Goal: Task Accomplishment & Management: Use online tool/utility

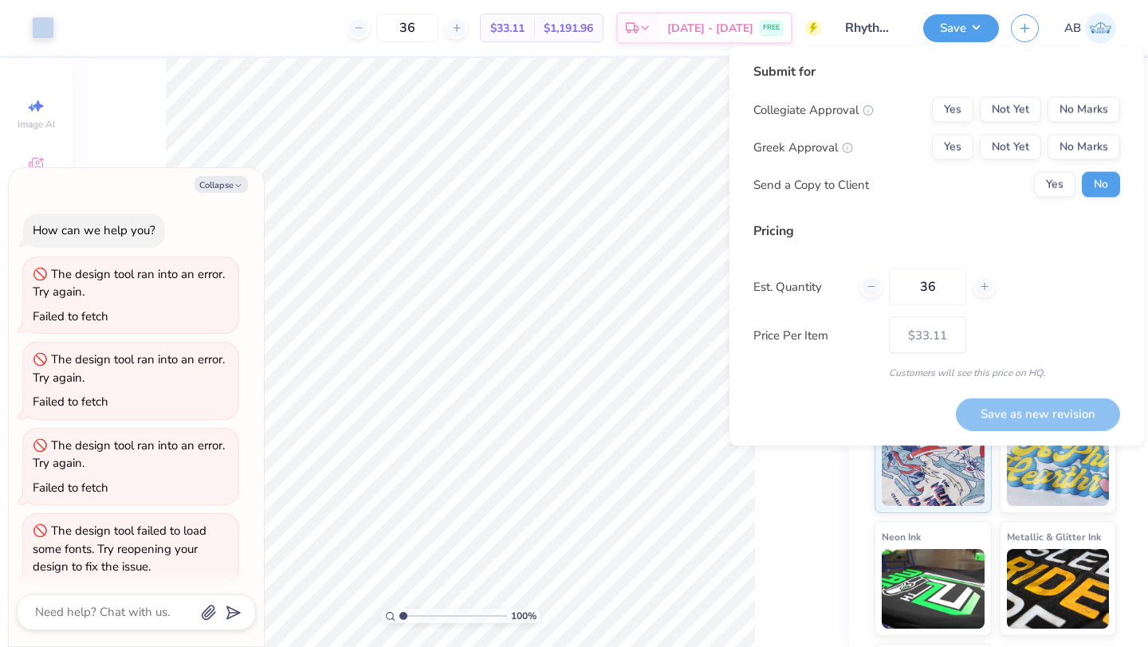
scroll to position [261, 0]
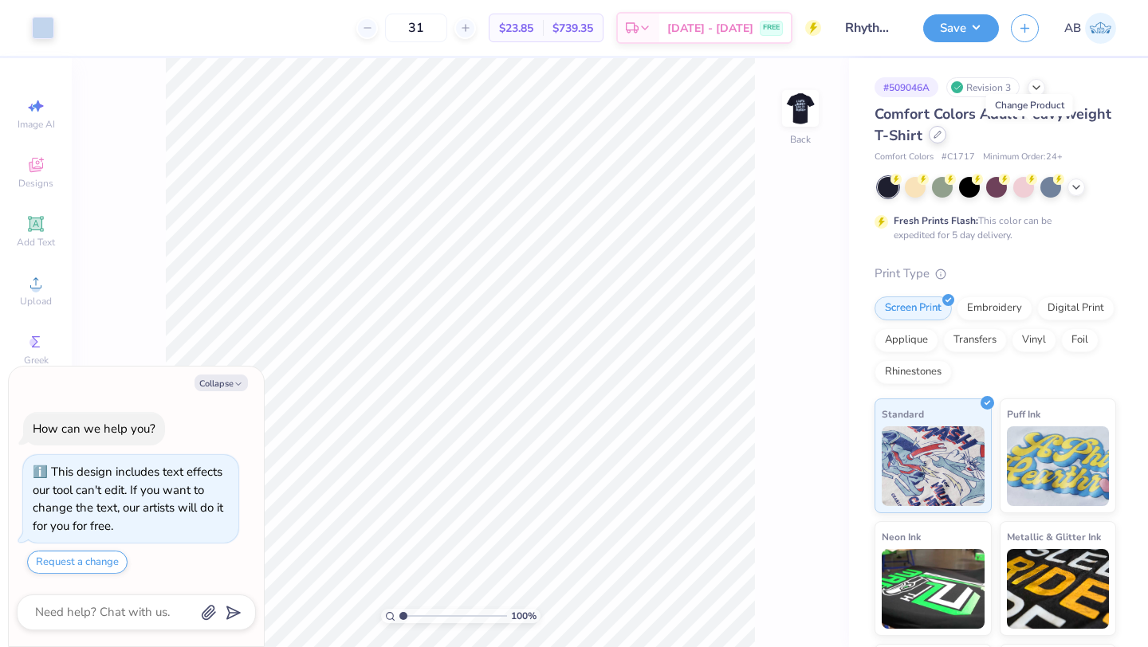
click at [941, 138] on icon at bounding box center [937, 135] width 8 height 8
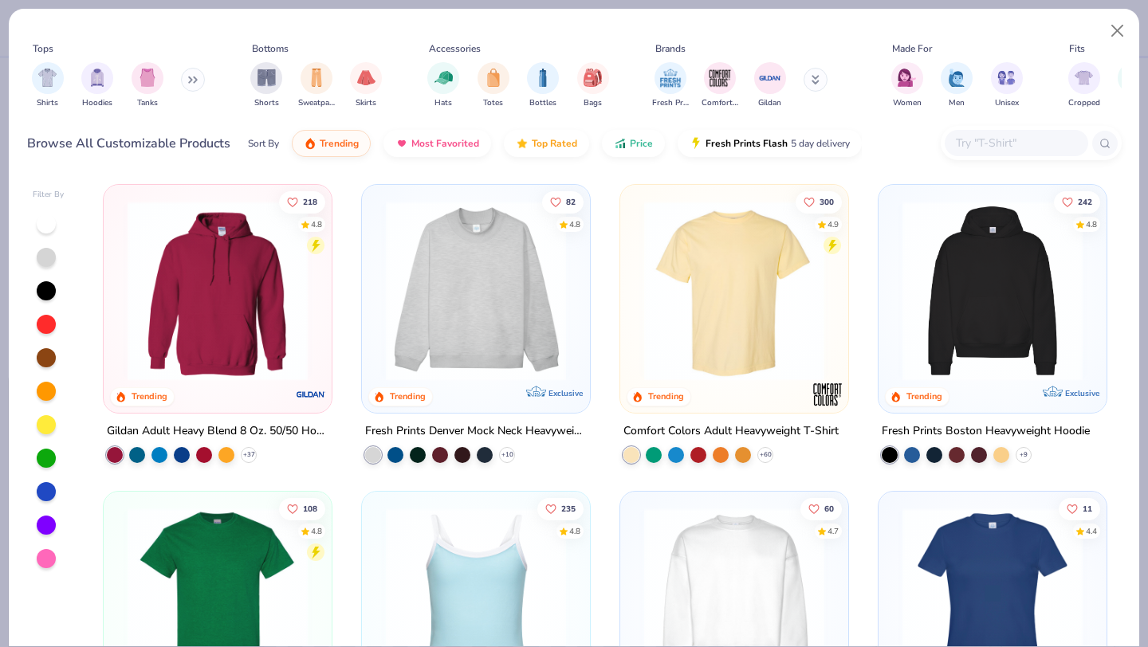
type textarea "x"
click at [963, 132] on div at bounding box center [1016, 143] width 143 height 26
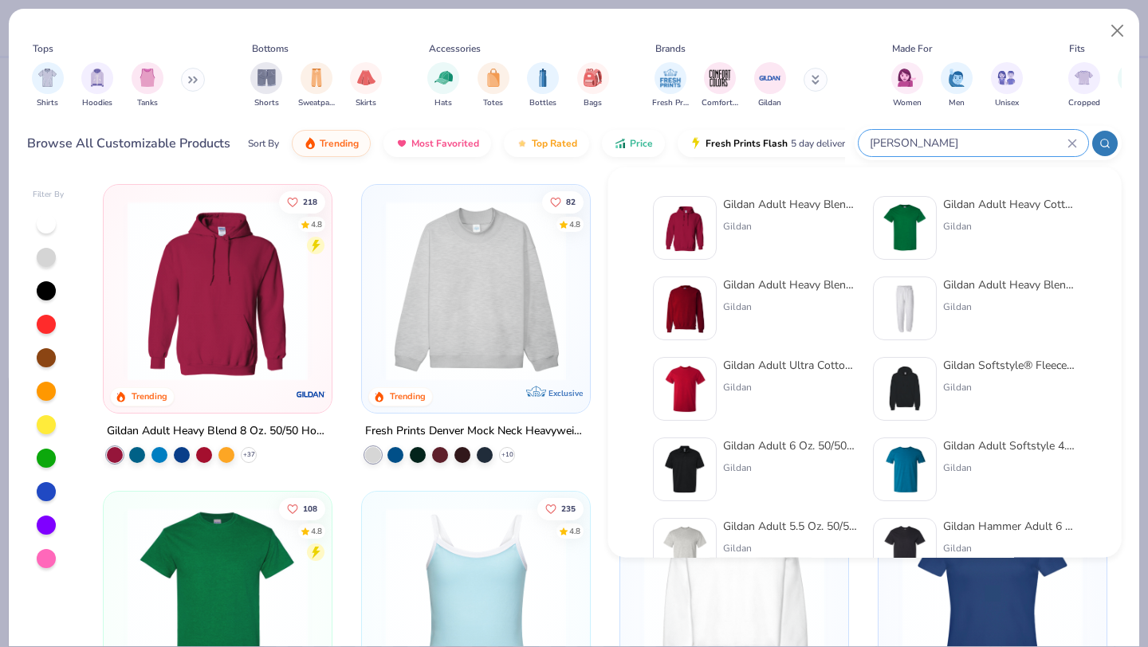
type input "[PERSON_NAME]"
click at [688, 379] on img at bounding box center [684, 388] width 49 height 49
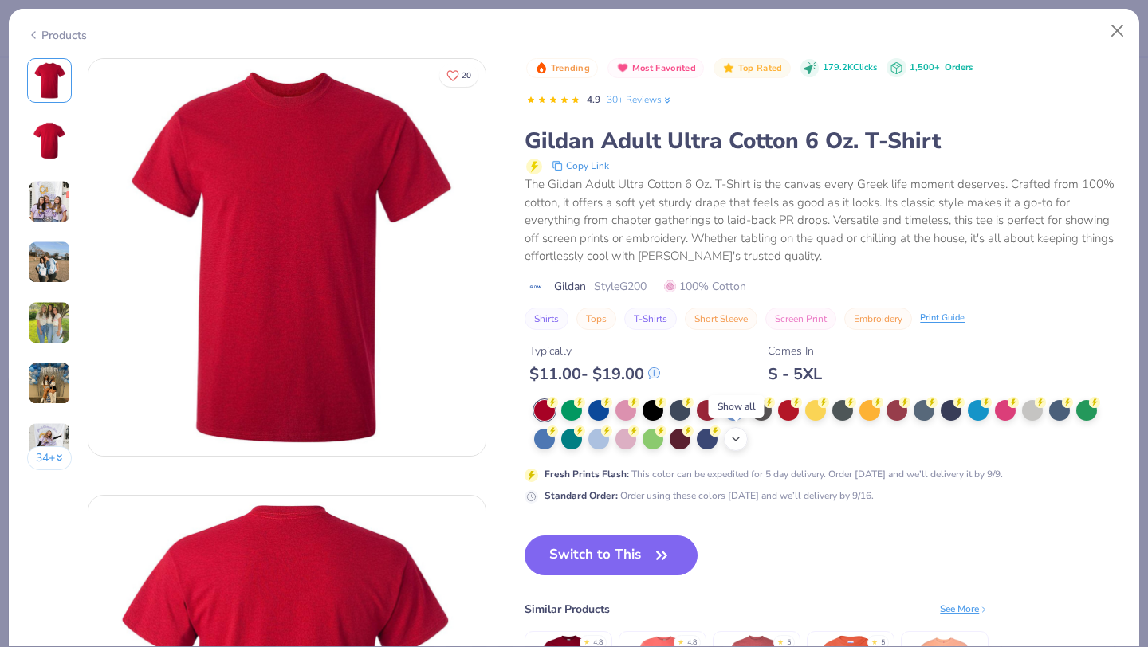
click at [740, 441] on icon at bounding box center [735, 439] width 13 height 13
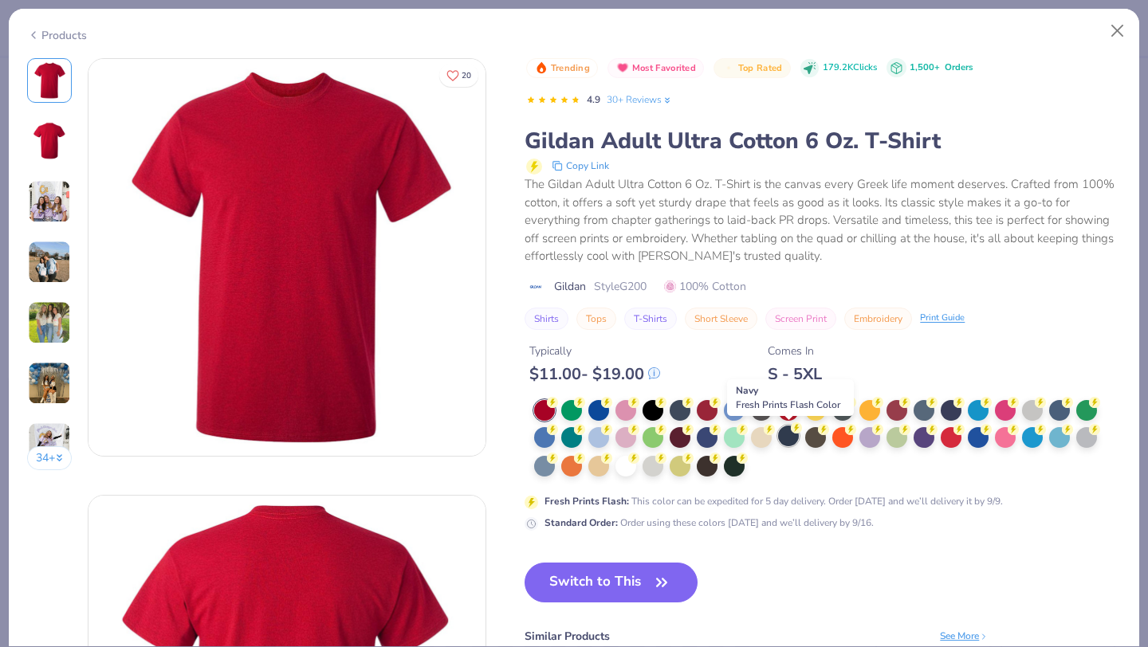
click at [794, 436] on div at bounding box center [788, 436] width 21 height 21
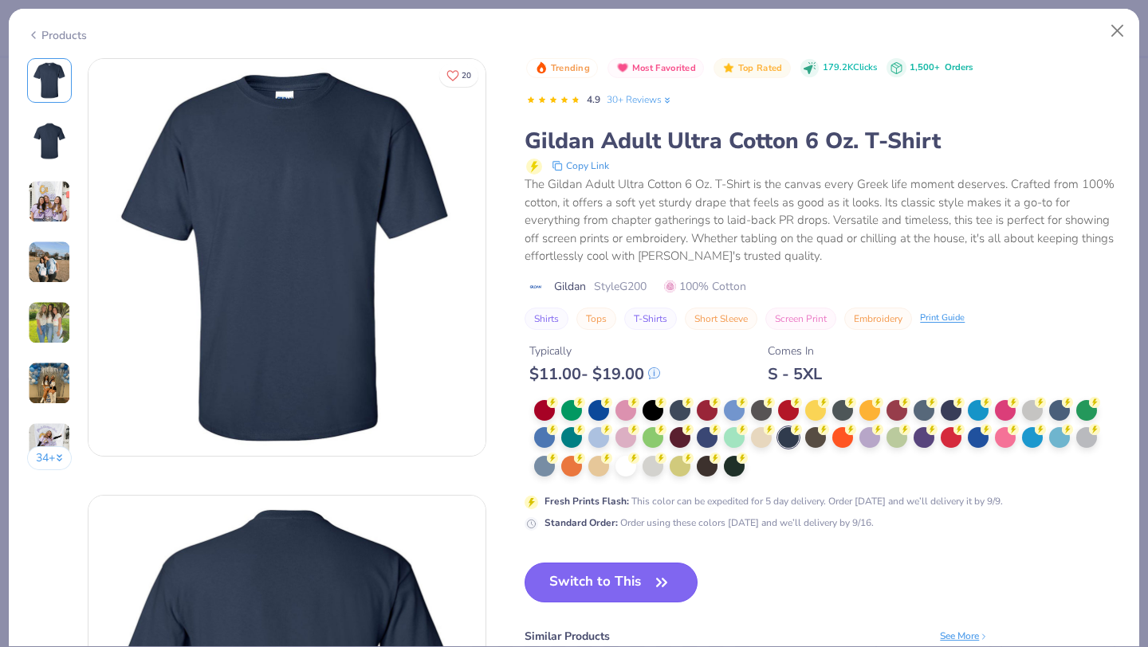
click at [596, 588] on button "Switch to This" at bounding box center [611, 583] width 173 height 40
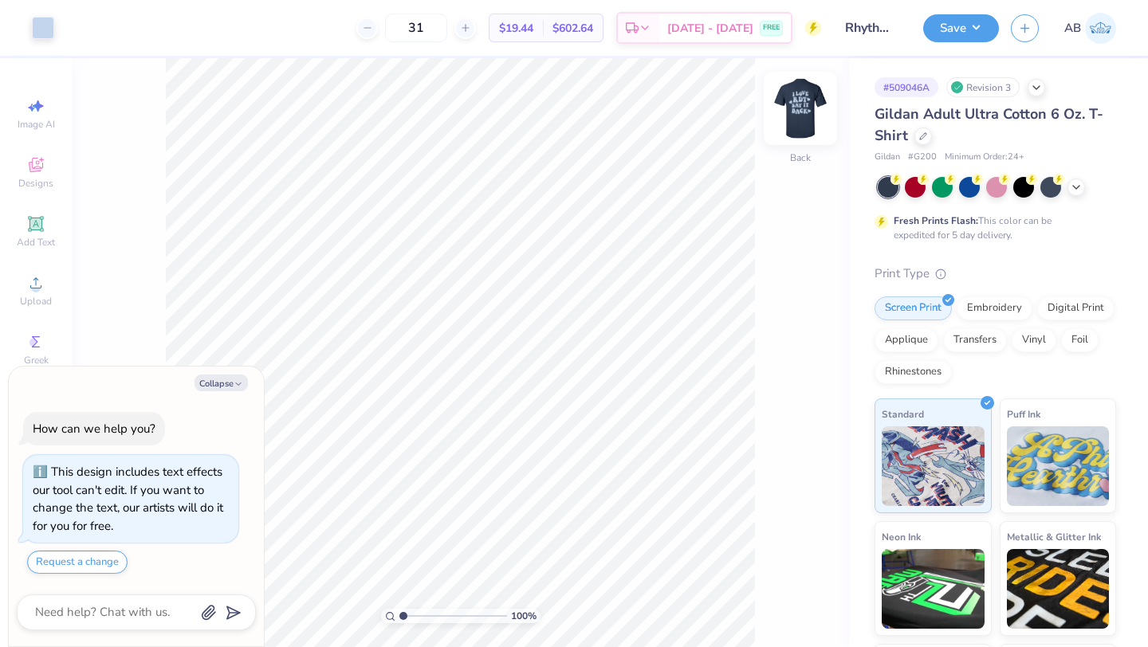
click at [799, 100] on img at bounding box center [800, 109] width 64 height 64
click at [796, 123] on img at bounding box center [800, 109] width 64 height 64
click at [1075, 184] on icon at bounding box center [1076, 185] width 13 height 13
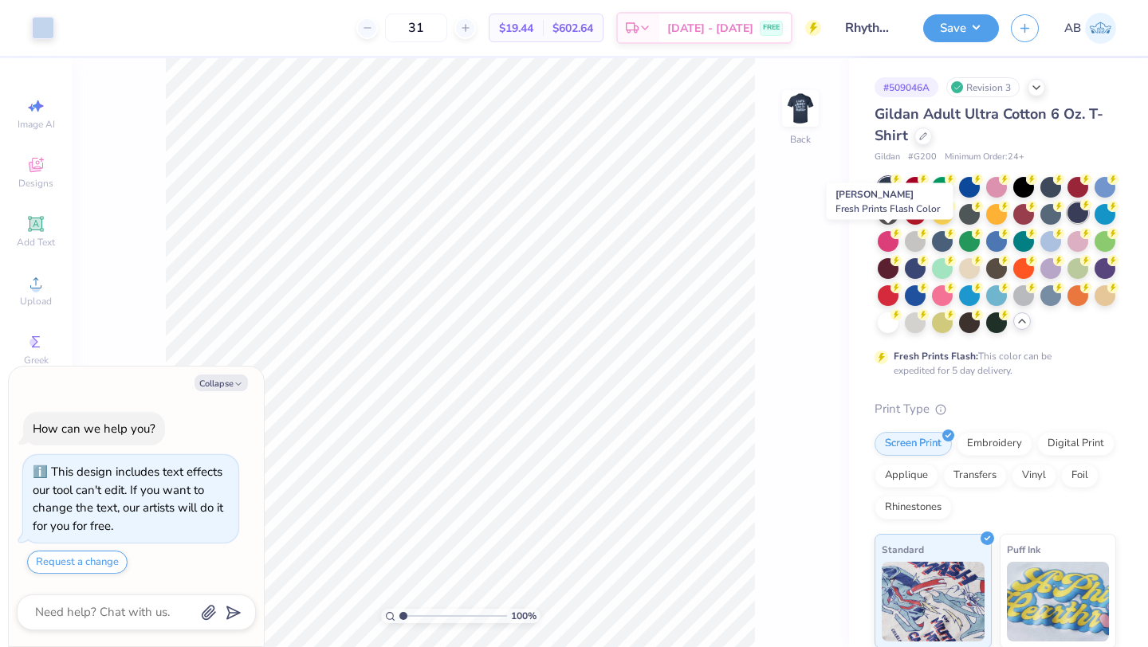
click at [1080, 210] on icon at bounding box center [1085, 204] width 11 height 11
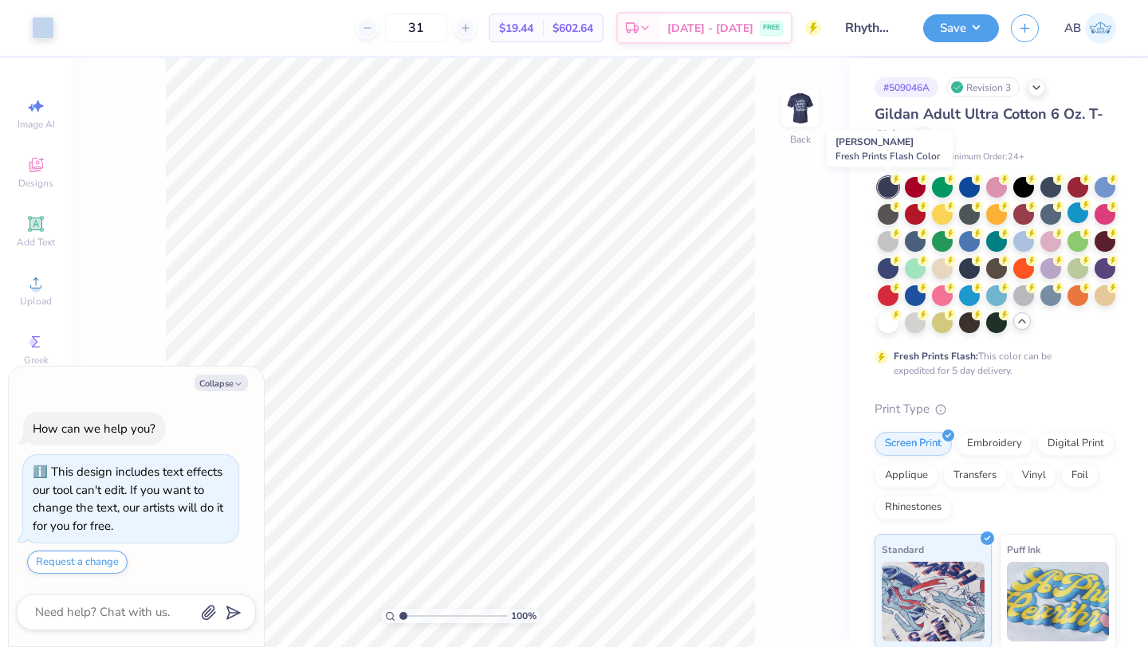
click at [890, 189] on div at bounding box center [888, 187] width 21 height 21
click at [980, 275] on div at bounding box center [969, 267] width 21 height 21
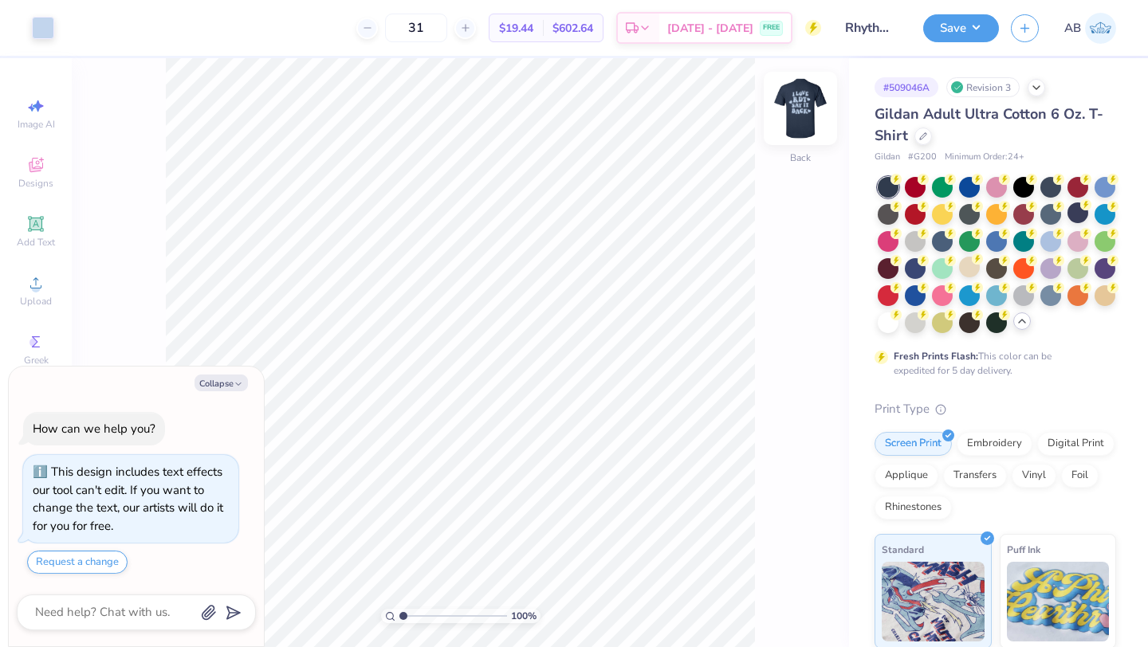
click at [808, 119] on img at bounding box center [800, 109] width 64 height 64
click at [796, 112] on img at bounding box center [800, 109] width 64 height 64
click at [782, 344] on div "100 % Back" at bounding box center [460, 352] width 777 height 589
click at [983, 18] on button "Save" at bounding box center [961, 26] width 76 height 28
type textarea "x"
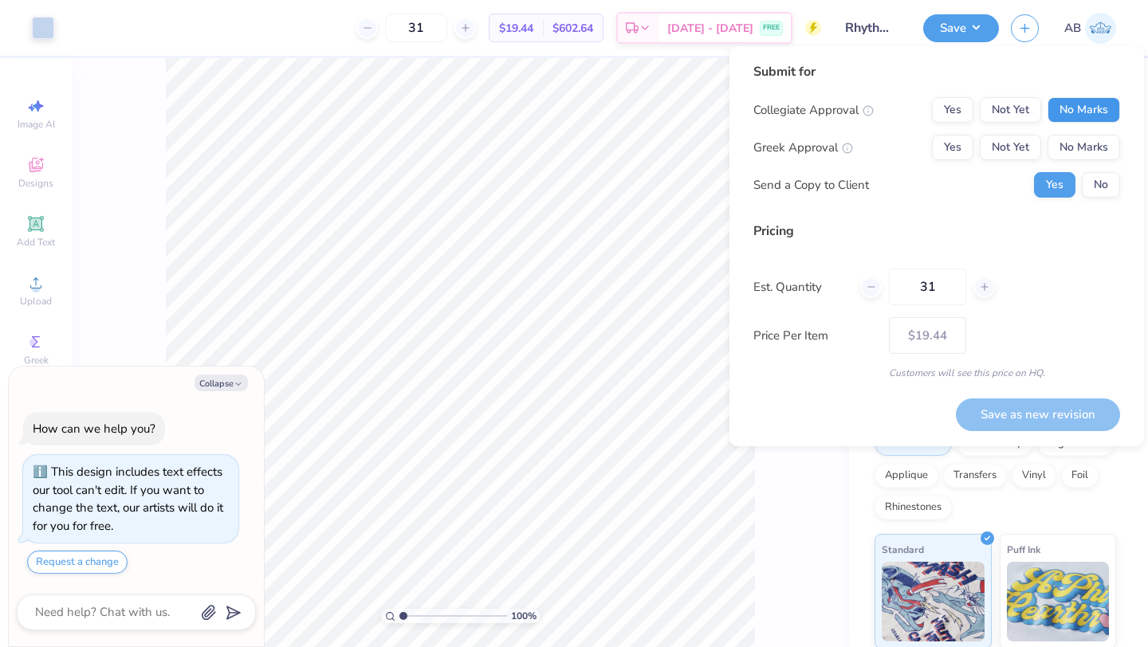
click at [1074, 117] on button "No Marks" at bounding box center [1083, 110] width 73 height 26
click at [1074, 153] on button "No Marks" at bounding box center [1083, 148] width 73 height 26
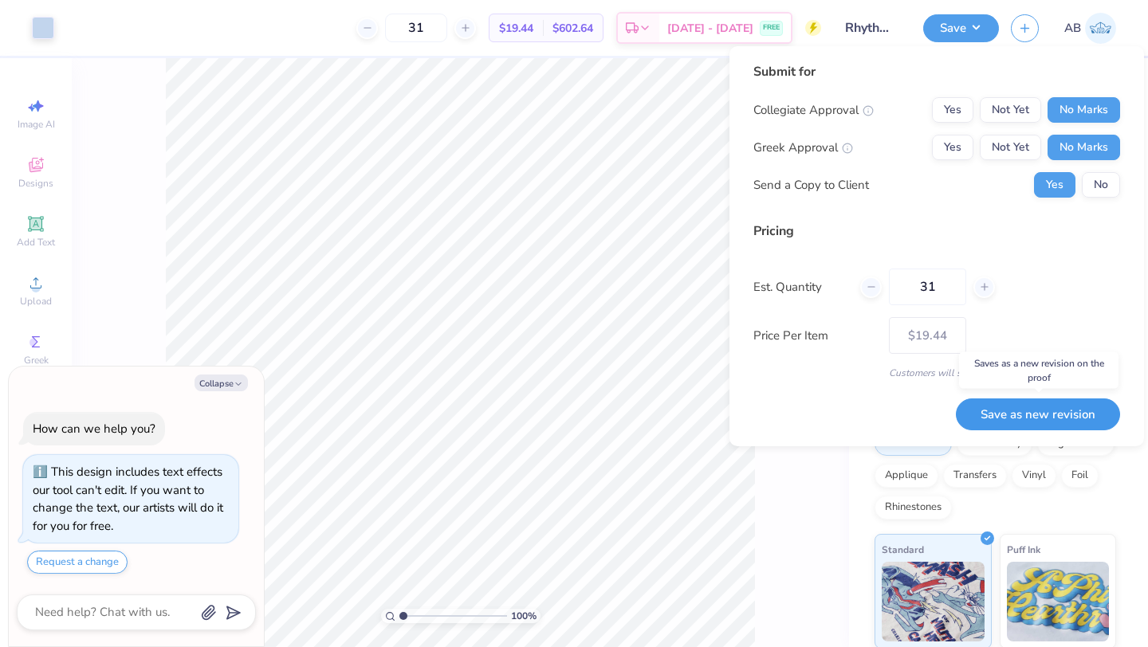
click at [1007, 409] on button "Save as new revision" at bounding box center [1038, 415] width 164 height 33
type input "$19.44"
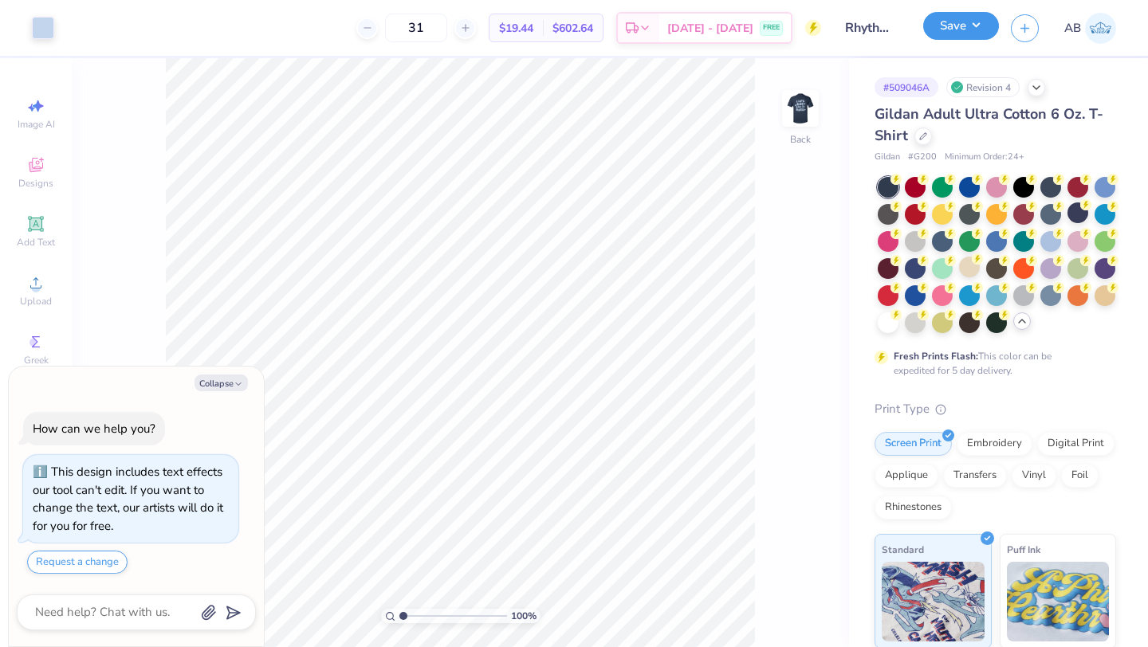
click at [977, 23] on button "Save" at bounding box center [961, 26] width 76 height 28
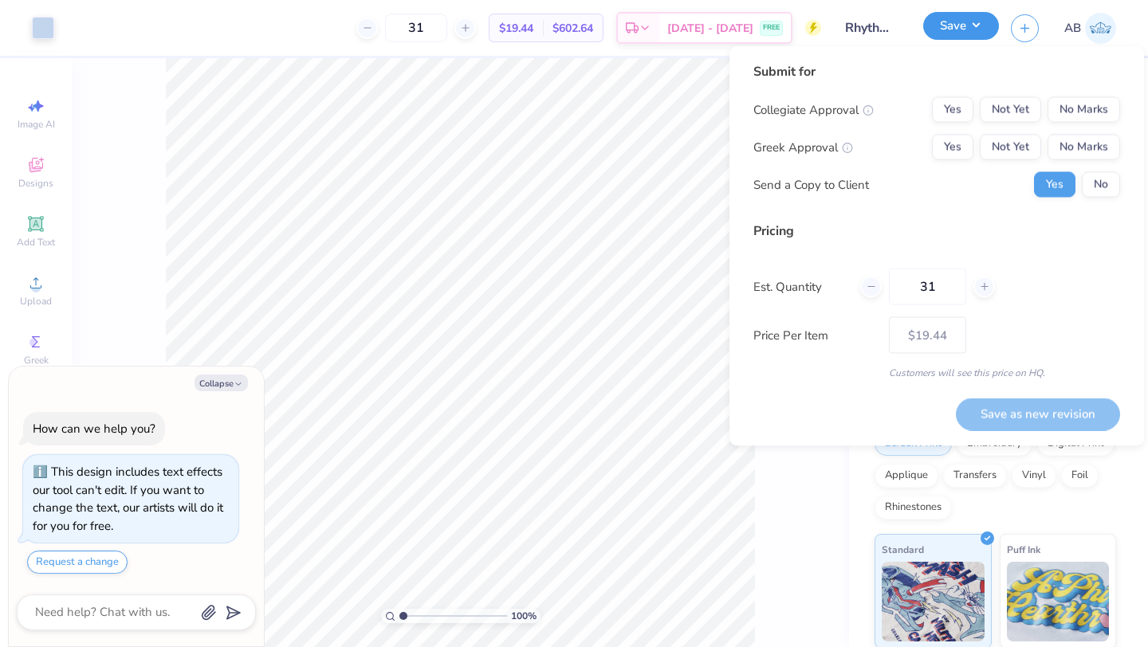
type textarea "x"
click at [1084, 137] on button "No Marks" at bounding box center [1083, 148] width 73 height 26
click at [1082, 110] on button "No Marks" at bounding box center [1083, 110] width 73 height 26
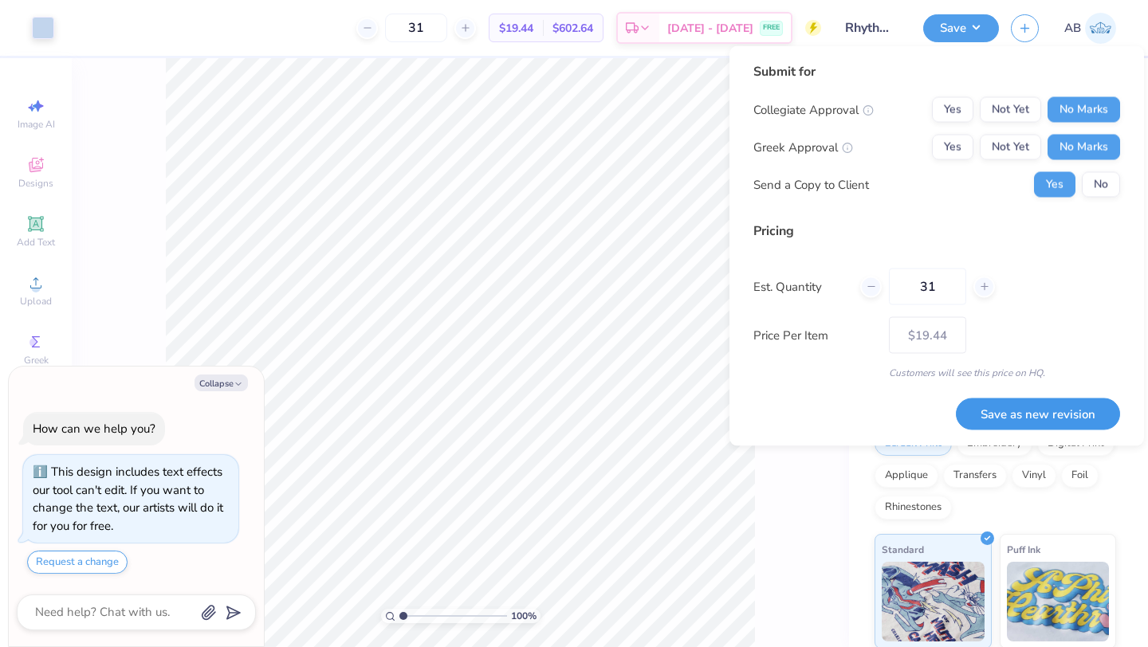
click at [1000, 410] on button "Save as new revision" at bounding box center [1038, 414] width 164 height 33
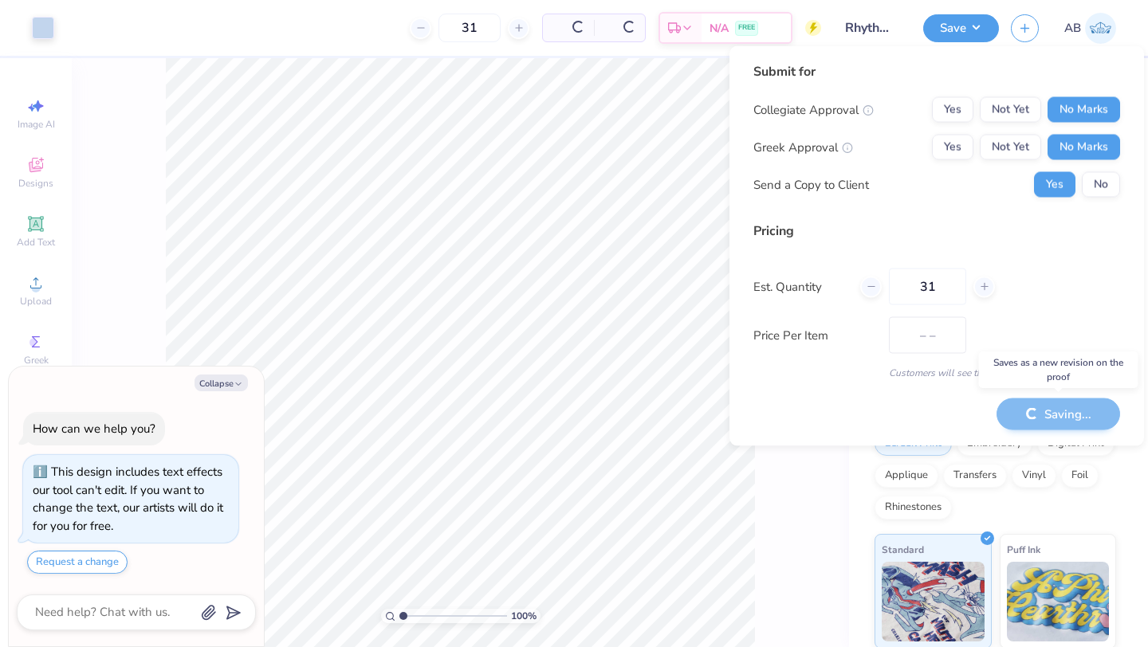
type input "$19.44"
type textarea "x"
